Goal: Find specific page/section: Find specific page/section

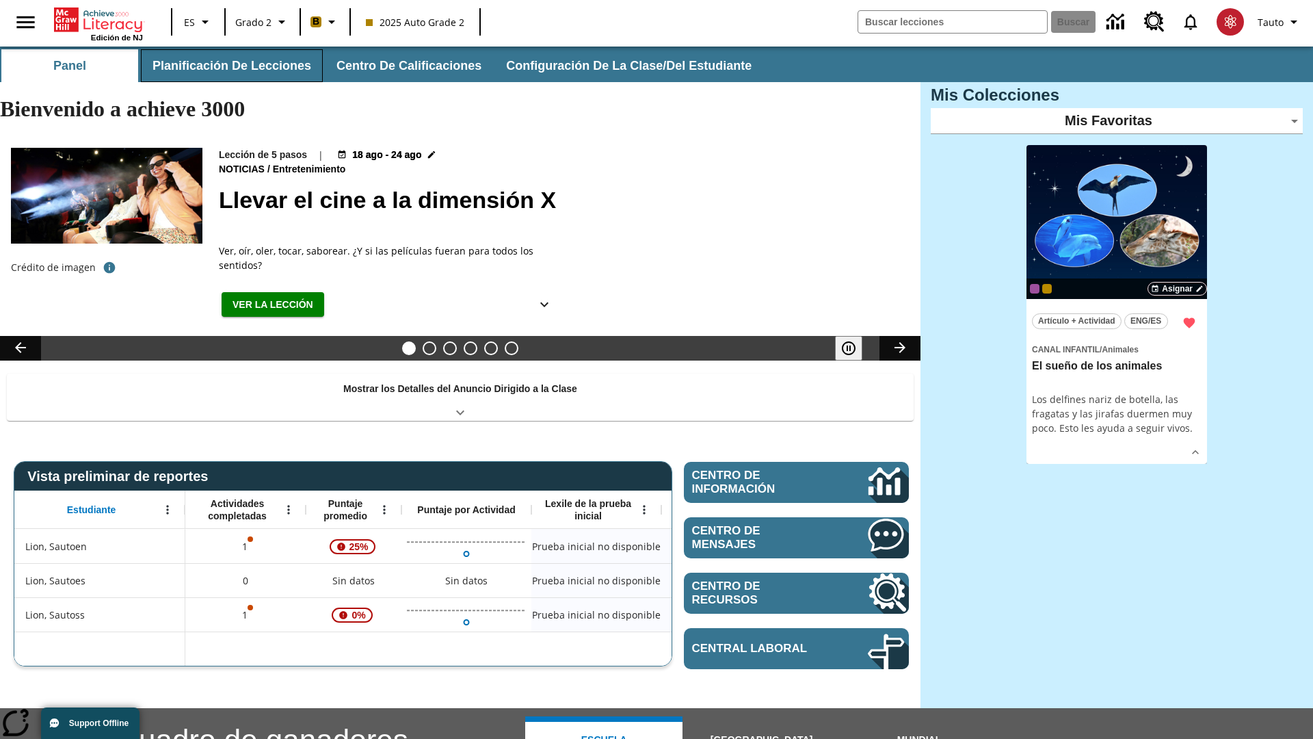
click at [229, 66] on button "Planificación de lecciones" at bounding box center [232, 65] width 182 height 33
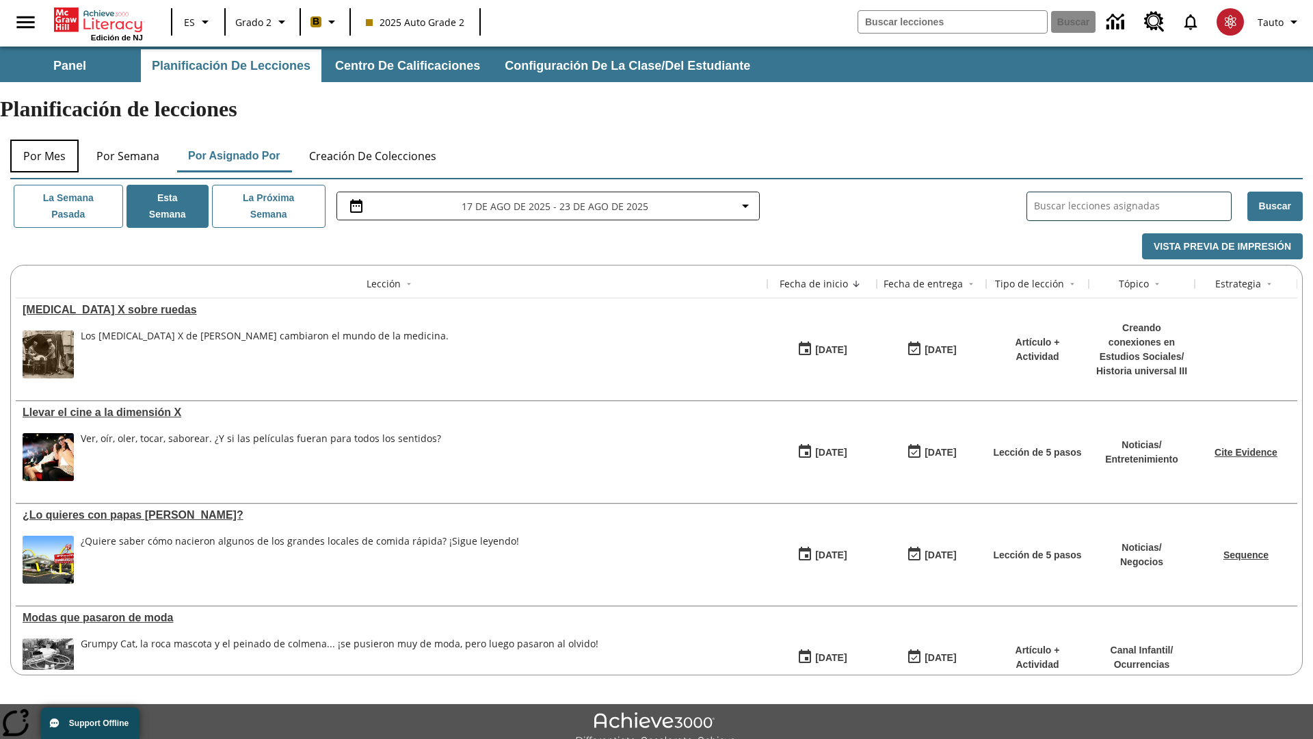
click at [44, 140] on button "Por mes" at bounding box center [44, 156] width 68 height 33
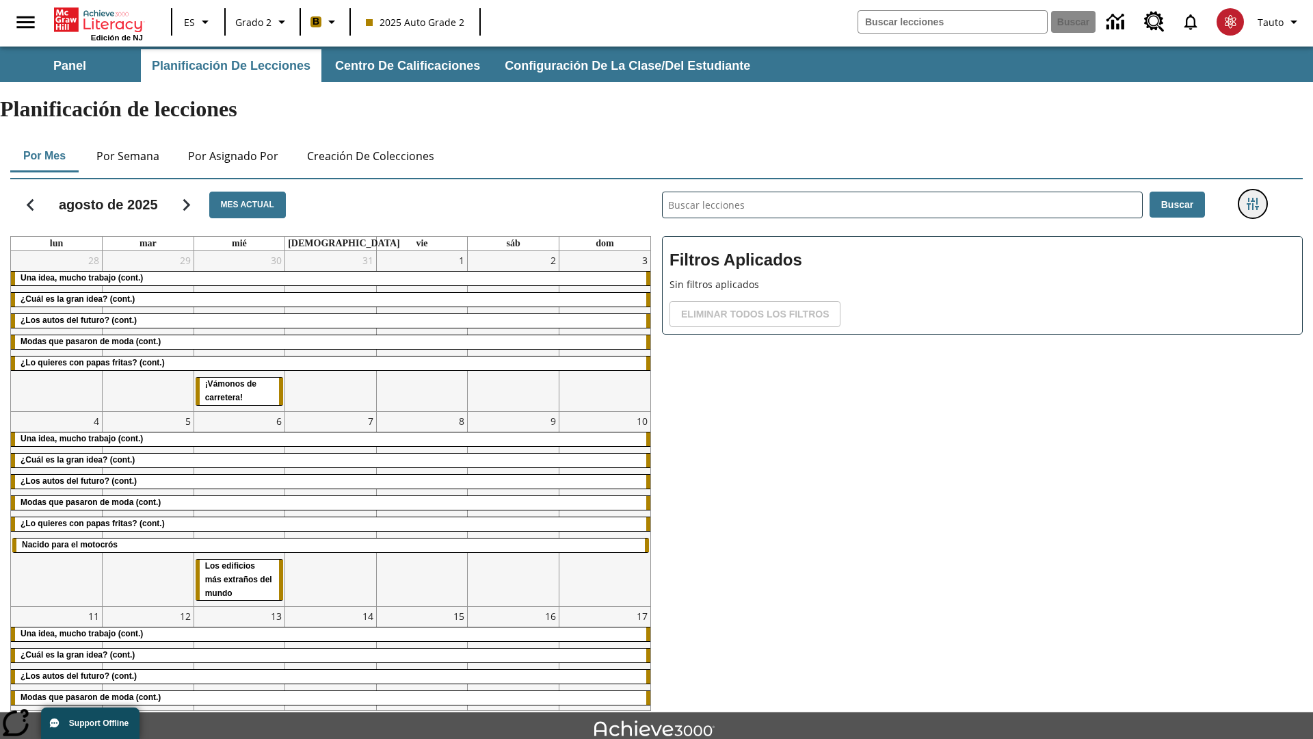
click at [1252, 198] on icon "Menú lateral de filtros" at bounding box center [1253, 204] width 12 height 12
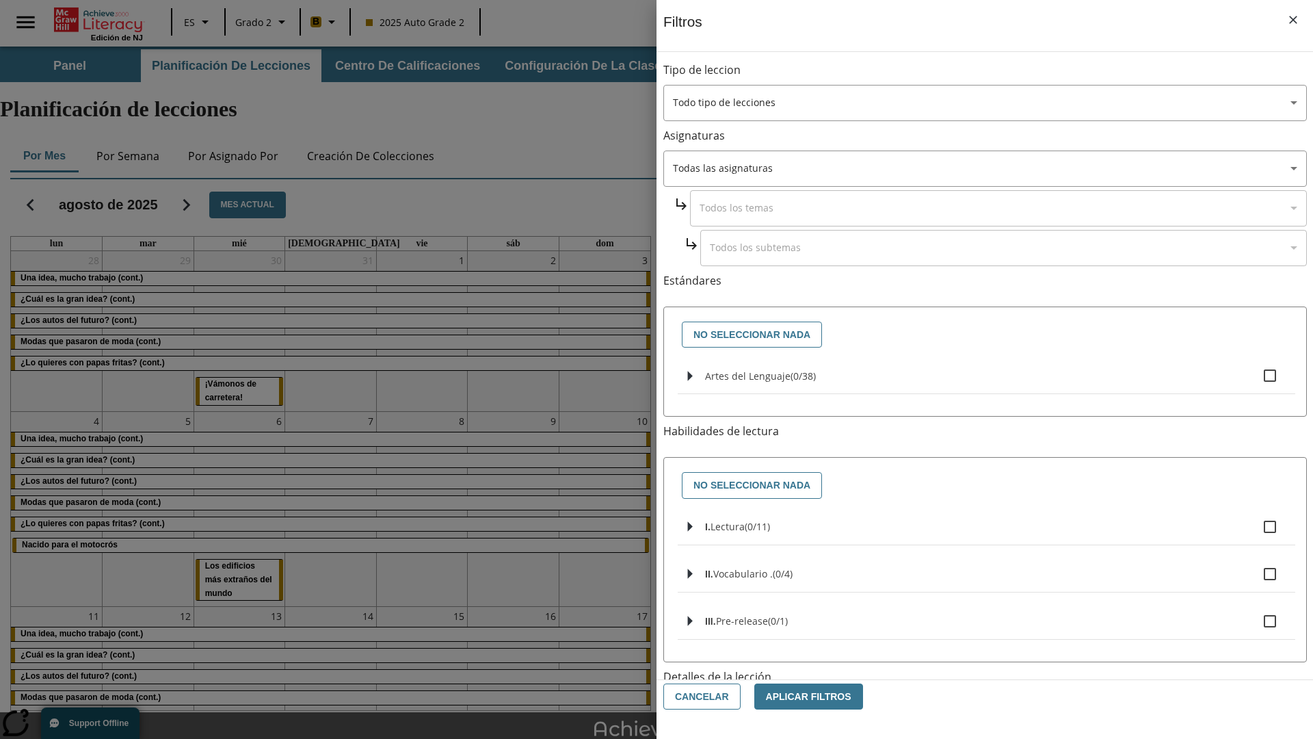
click at [985, 661] on body "Saltar al contenido principal Edición de NJ ES Grado 2 B 2025 Auto Grade 2 Busc…" at bounding box center [656, 424] width 1313 height 754
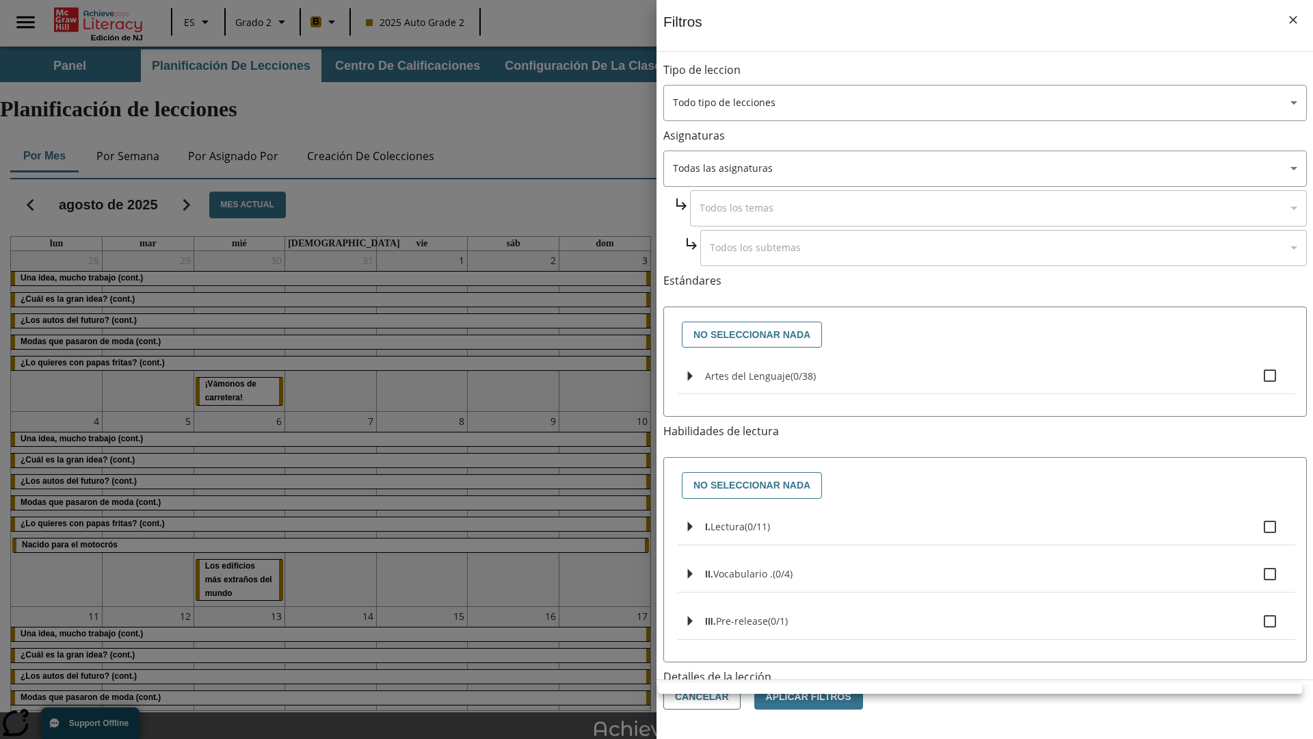
scroll to position [319, 0]
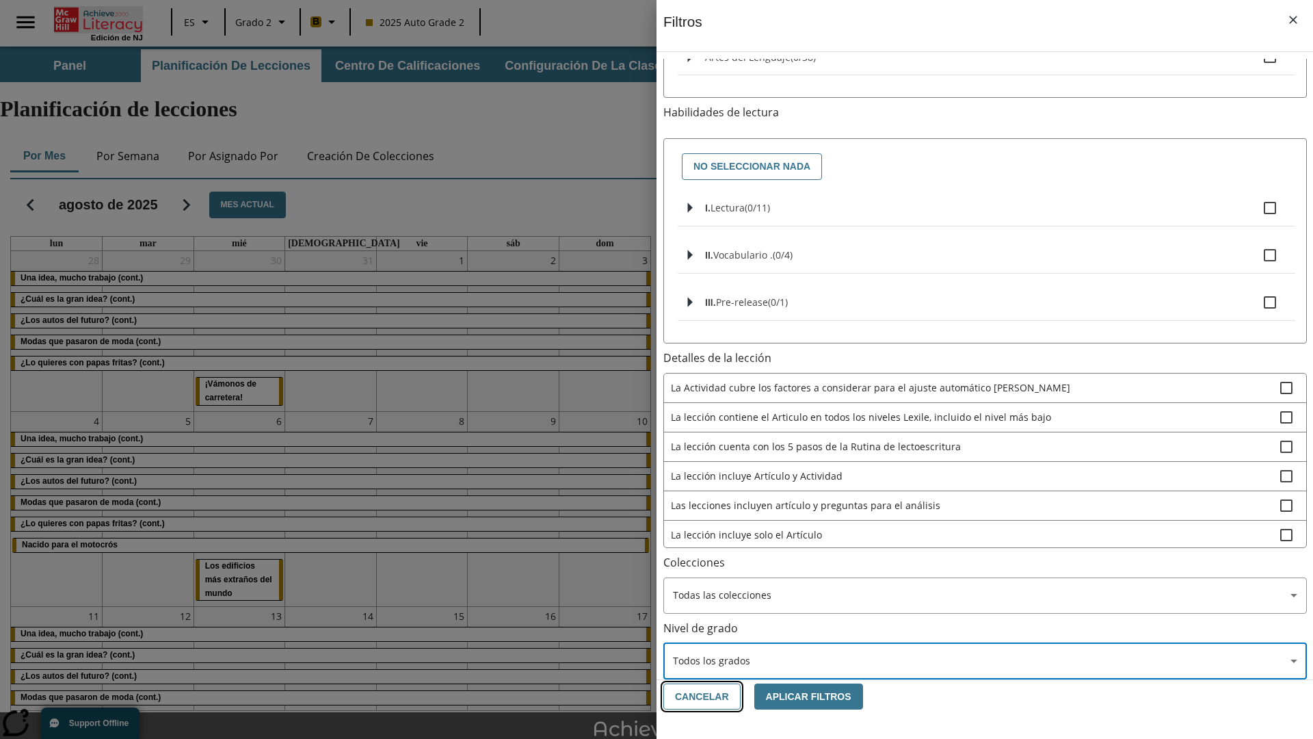
click at [700, 696] on button "Cancelar" at bounding box center [701, 696] width 77 height 27
click at [98, 18] on icon "Portada" at bounding box center [100, 20] width 91 height 25
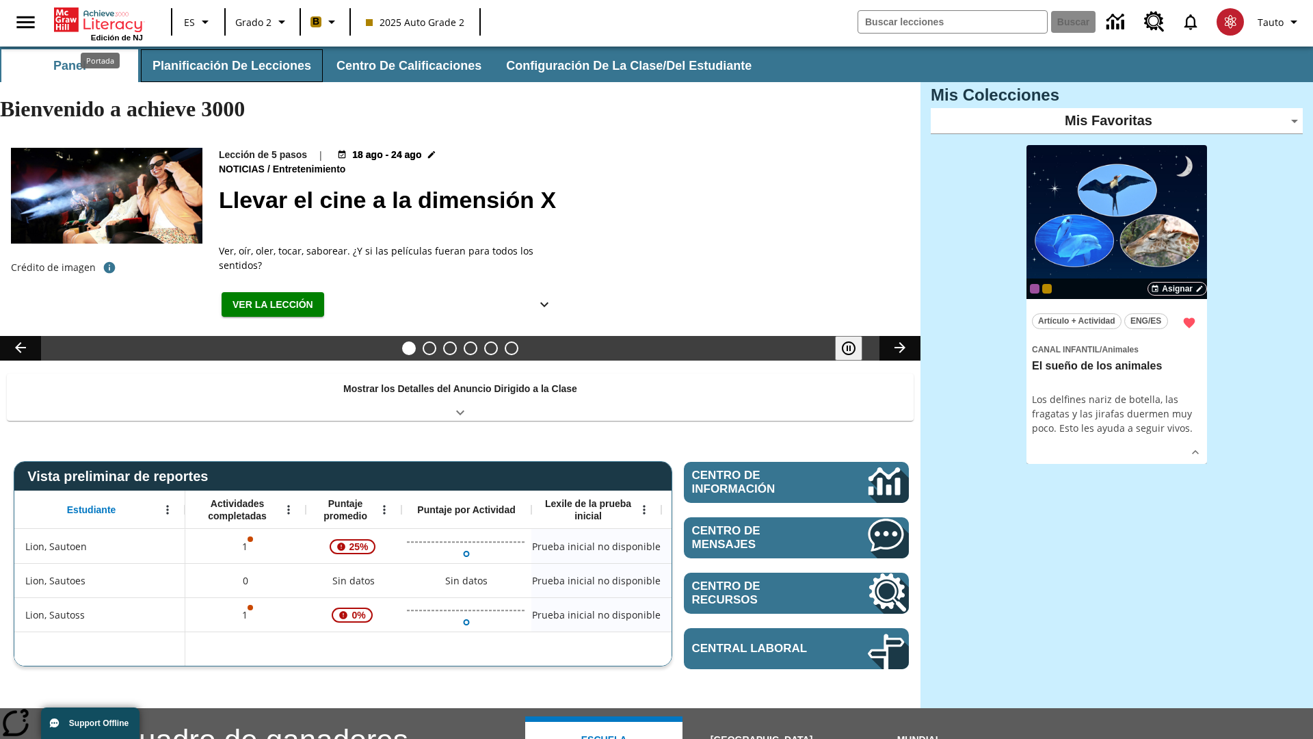
click at [229, 66] on button "Planificación de lecciones" at bounding box center [232, 65] width 182 height 33
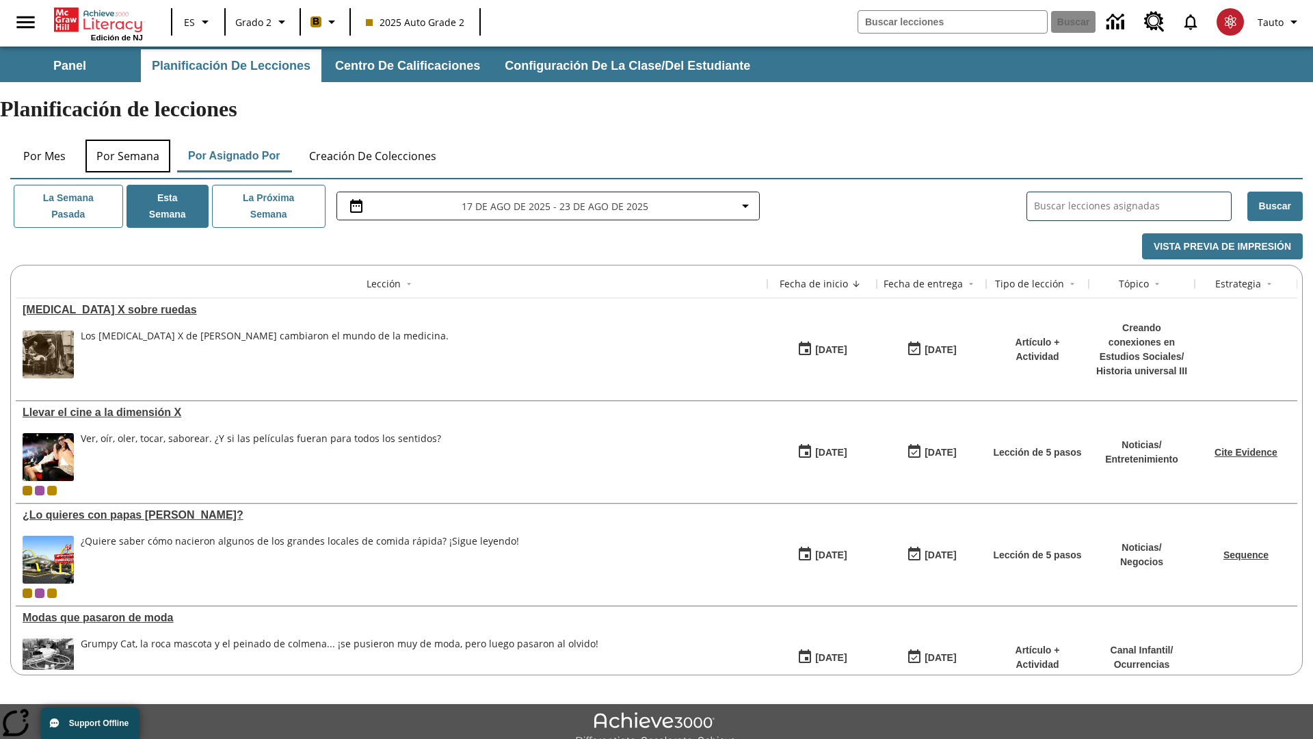
click at [128, 140] on button "Por semana" at bounding box center [127, 156] width 85 height 33
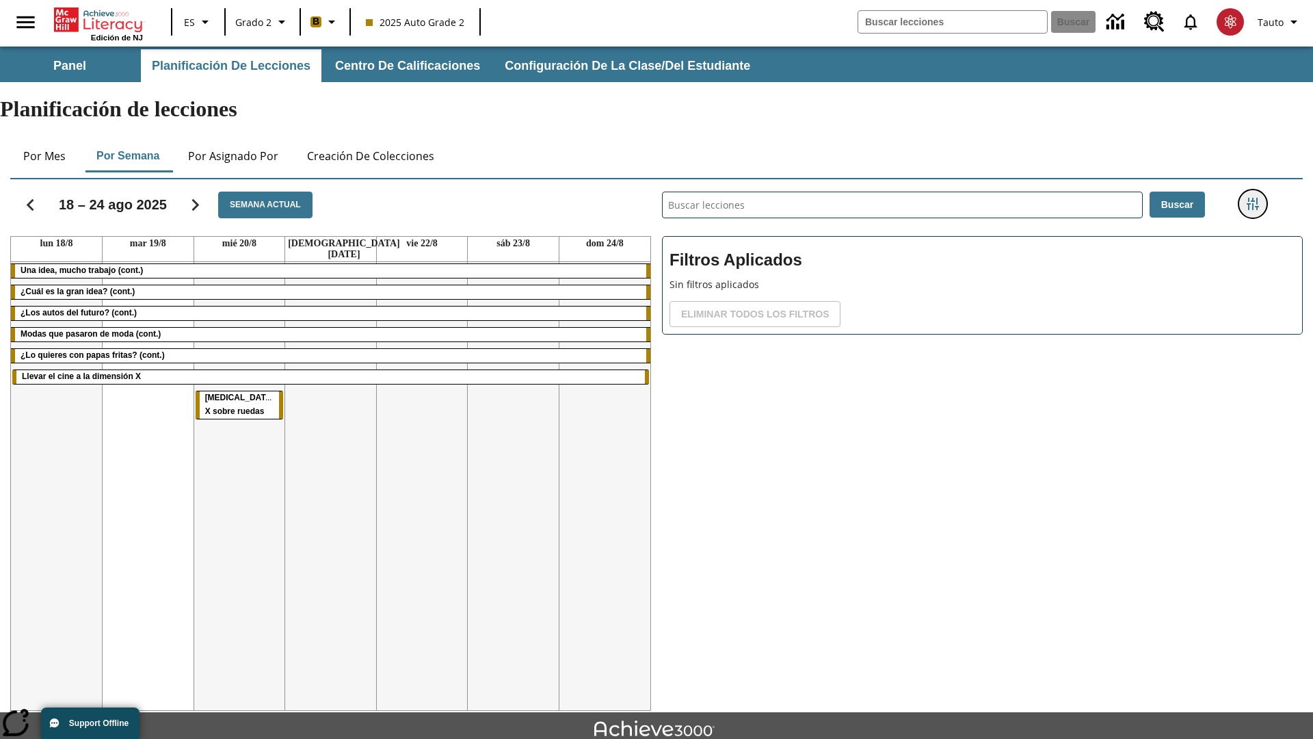
click at [1252, 198] on icon "Menú lateral de filtros" at bounding box center [1253, 204] width 12 height 12
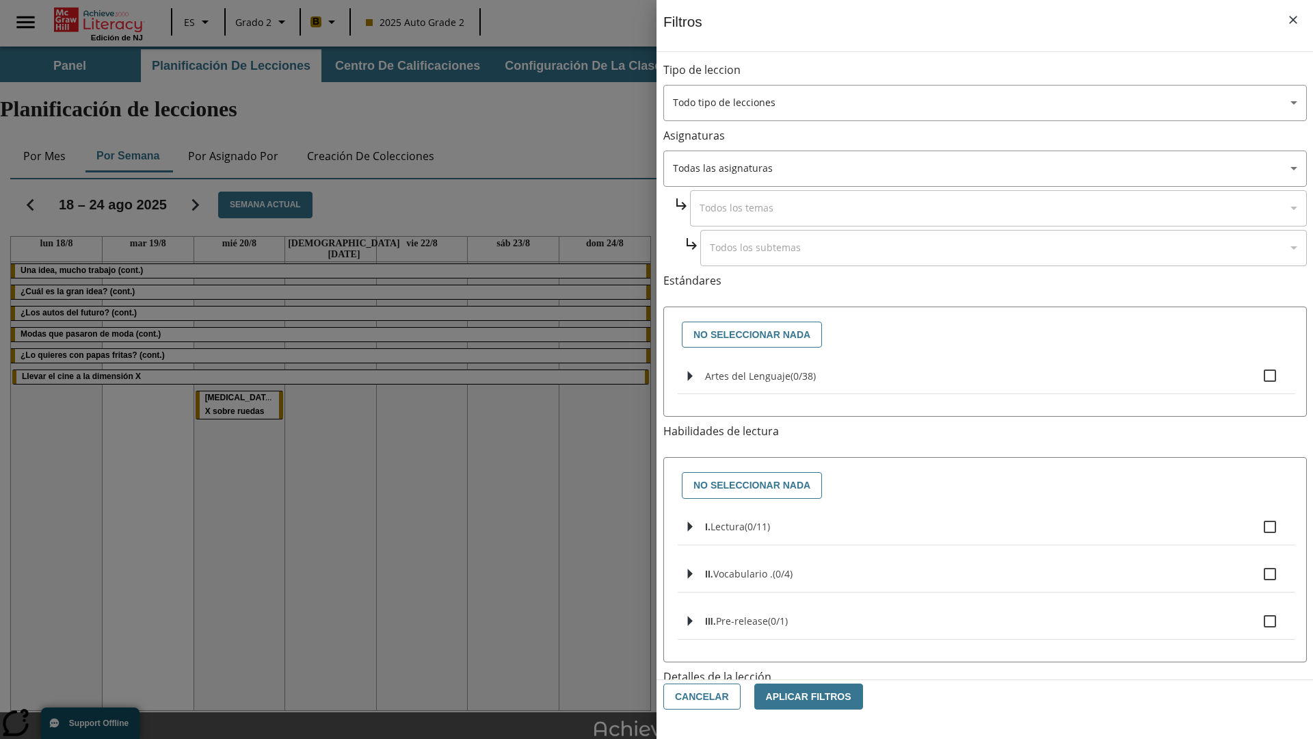
click at [985, 552] on body "Saltar al contenido principal Edición de NJ ES Grado 2 B 2025 Auto Grade 2 Busc…" at bounding box center [656, 424] width 1313 height 754
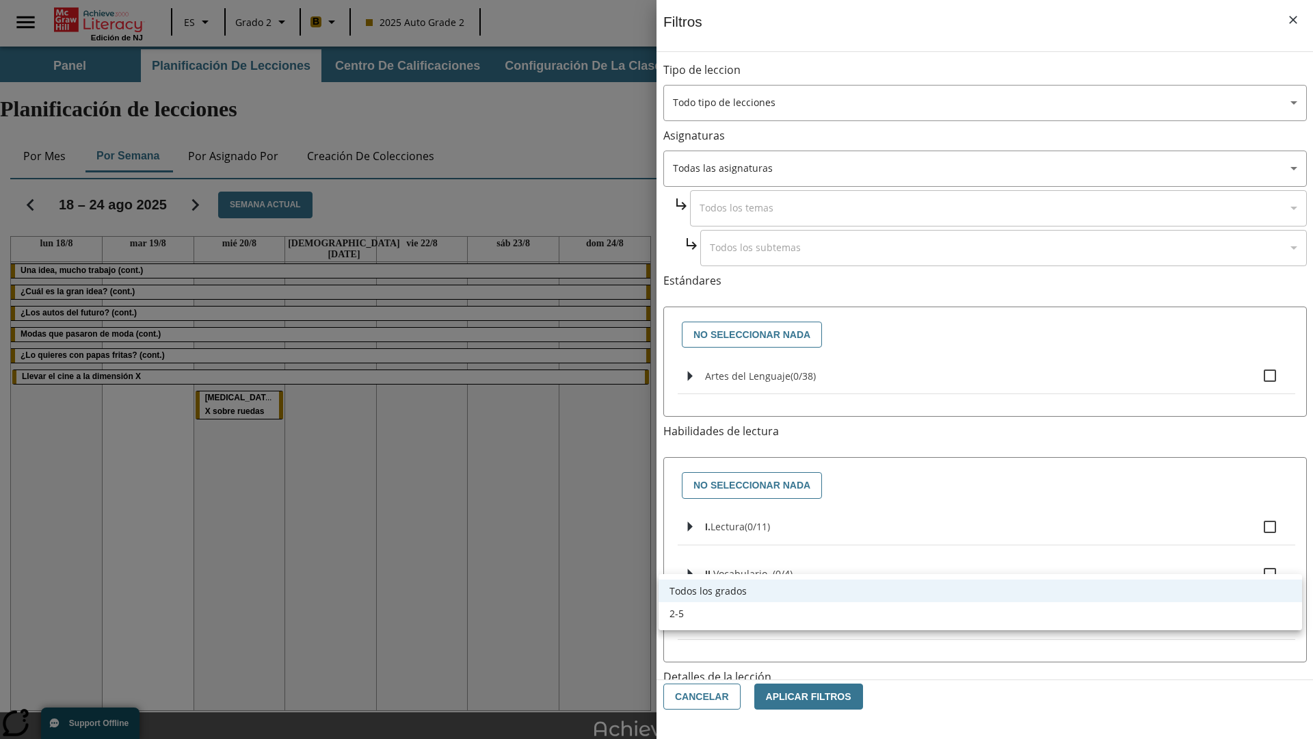
scroll to position [427, 0]
